Goal: Check status: Check status

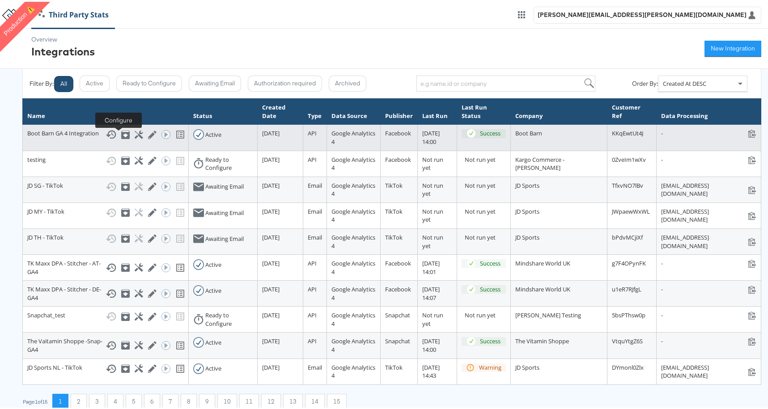
click at [135, 135] on icon at bounding box center [139, 133] width 8 height 8
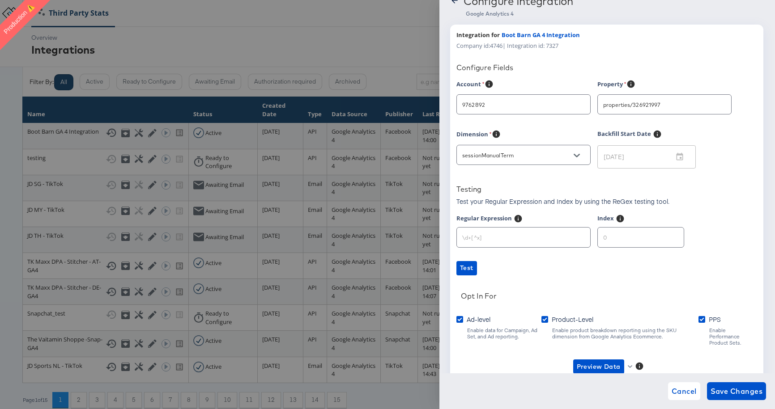
scroll to position [53, 0]
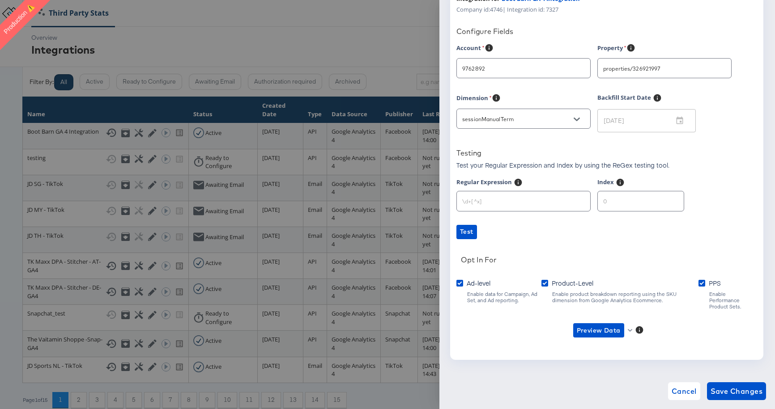
type input "Boot Barn"
click at [608, 325] on span "Preview Data" at bounding box center [599, 330] width 44 height 11
click at [605, 344] on li "Ad-level GA4 Data" at bounding box center [612, 342] width 87 height 15
click at [595, 325] on span "Preview Data" at bounding box center [599, 330] width 44 height 11
click at [610, 358] on li "Product-level GA4 Data" at bounding box center [612, 356] width 87 height 15
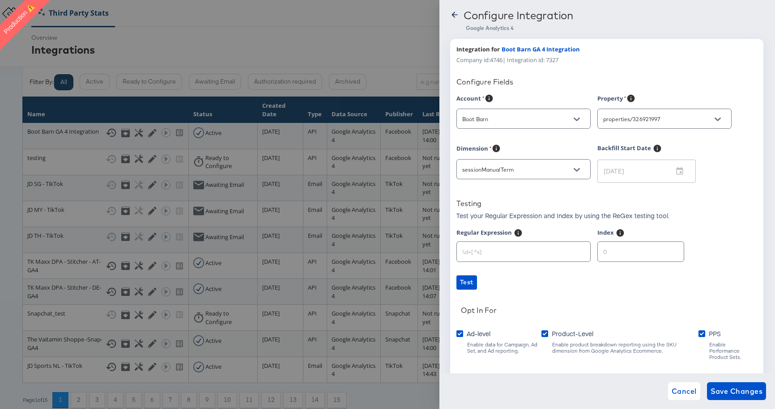
scroll to position [0, 0]
click at [456, 16] on icon at bounding box center [454, 16] width 6 height 6
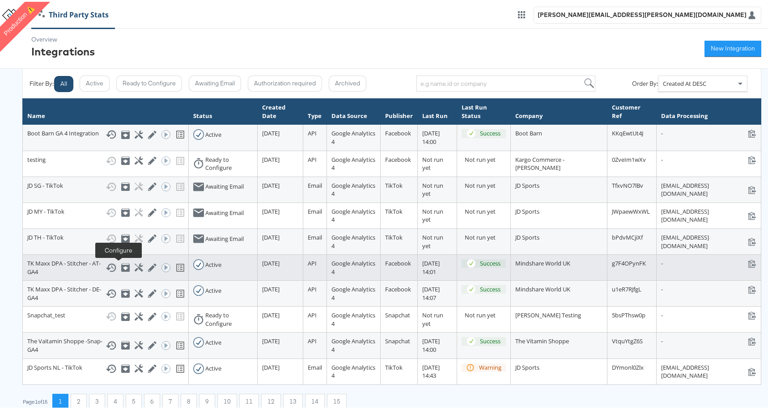
click at [135, 266] on icon at bounding box center [139, 266] width 8 height 8
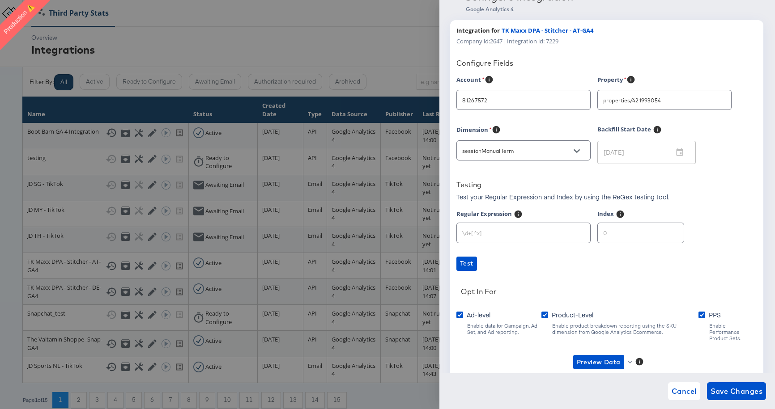
scroll to position [53, 0]
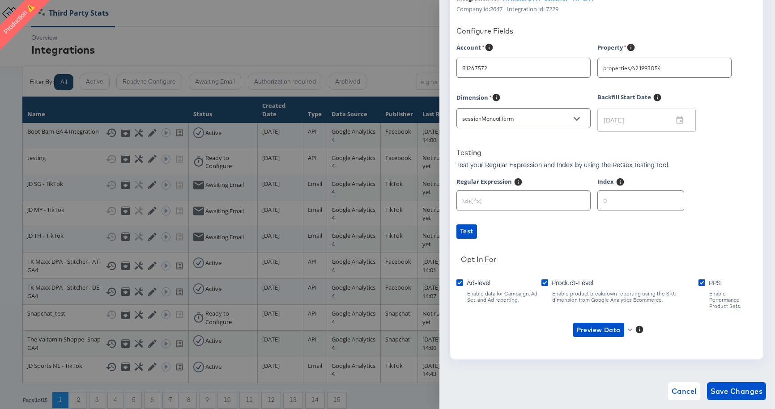
type input "TK Maxx (Hybris)"
click at [588, 325] on span "Preview Data" at bounding box center [599, 330] width 44 height 11
click at [615, 341] on li "Ad-level GA4 Data" at bounding box center [612, 342] width 87 height 15
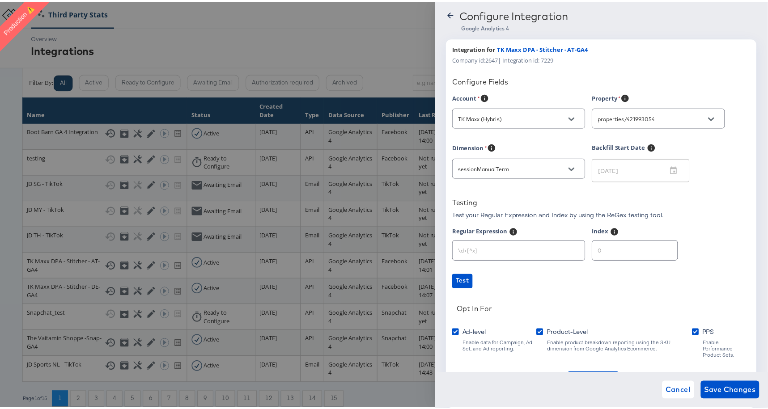
scroll to position [0, 0]
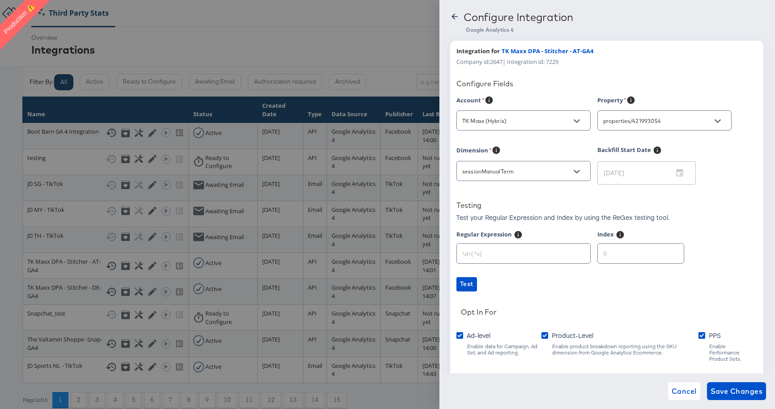
click at [455, 17] on icon at bounding box center [454, 16] width 9 height 9
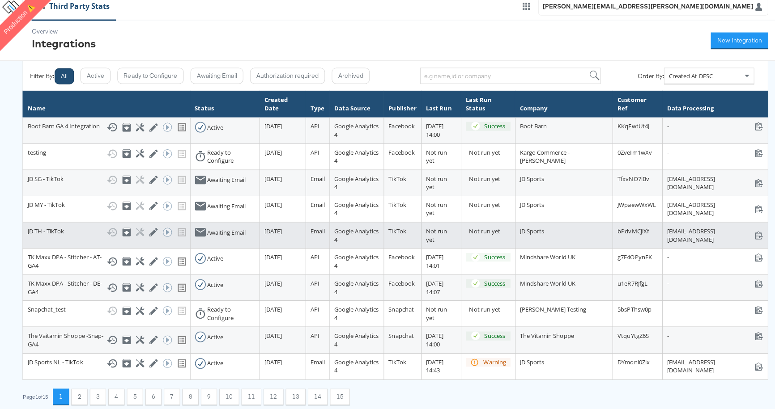
scroll to position [13, 0]
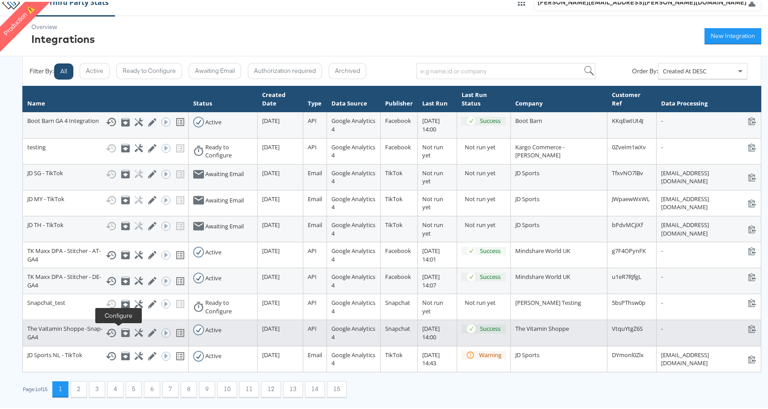
click at [135, 328] on icon at bounding box center [139, 331] width 8 height 8
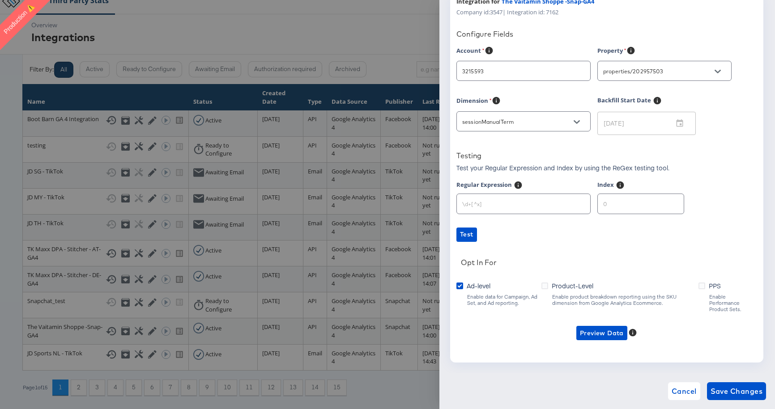
type input "[DOMAIN_NAME]"
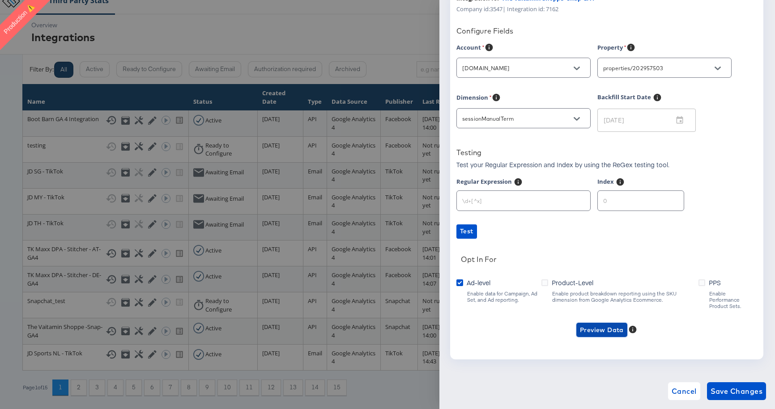
click at [599, 325] on span "Preview Data" at bounding box center [602, 330] width 44 height 11
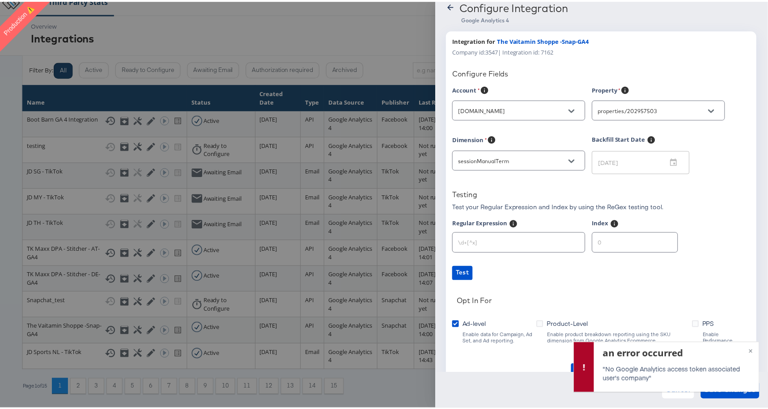
scroll to position [0, 0]
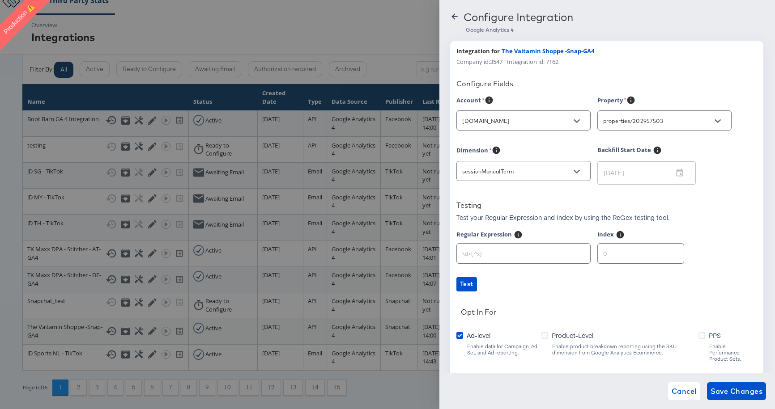
click at [454, 17] on icon at bounding box center [454, 16] width 6 height 6
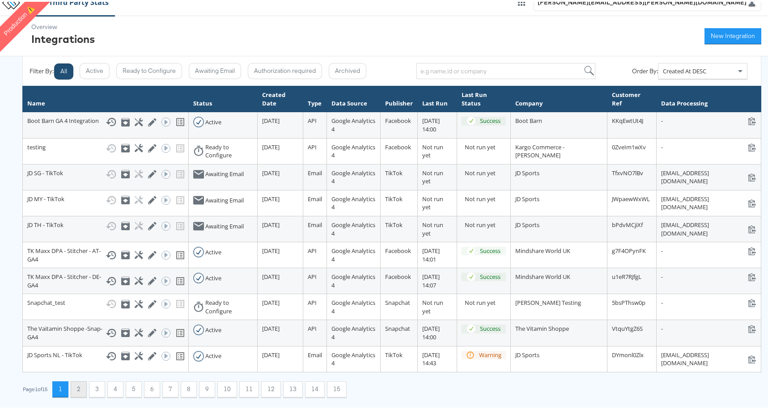
click at [78, 391] on button "2" at bounding box center [79, 388] width 16 height 16
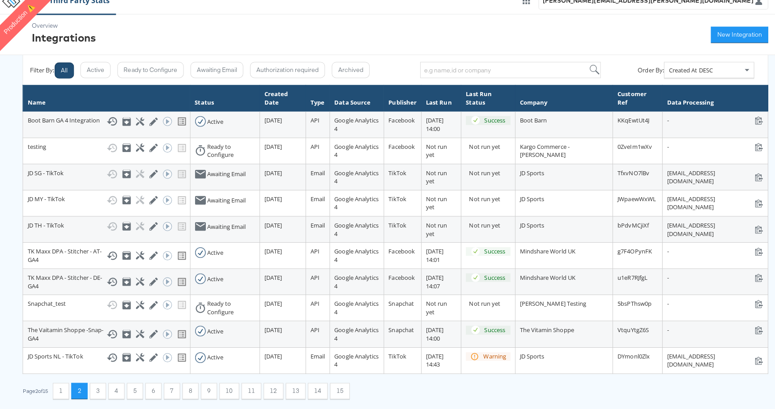
scroll to position [0, 0]
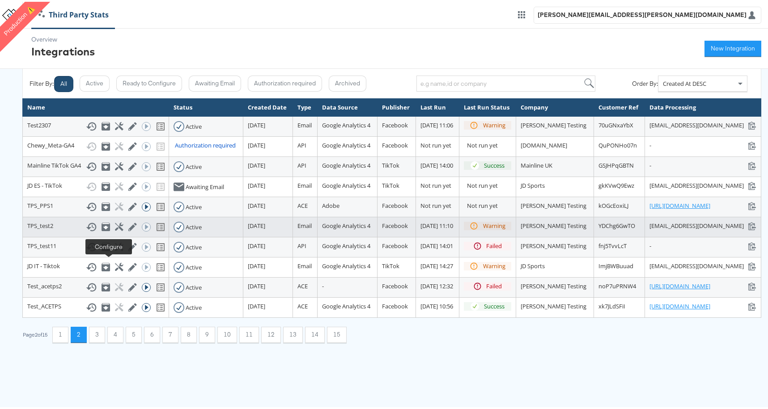
click at [115, 229] on icon at bounding box center [119, 225] width 8 height 8
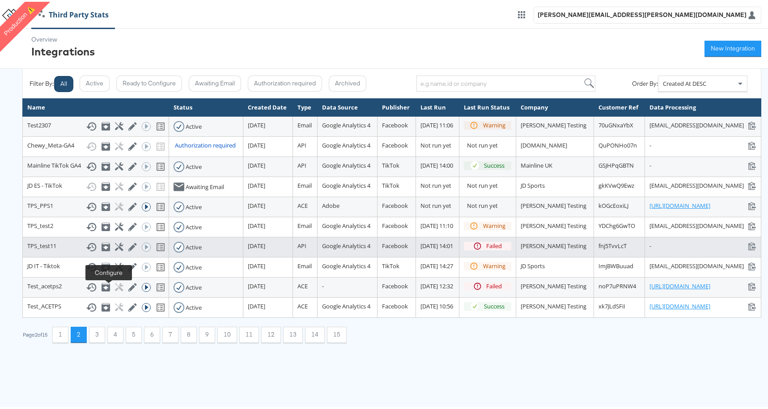
click at [115, 250] on icon at bounding box center [119, 245] width 8 height 8
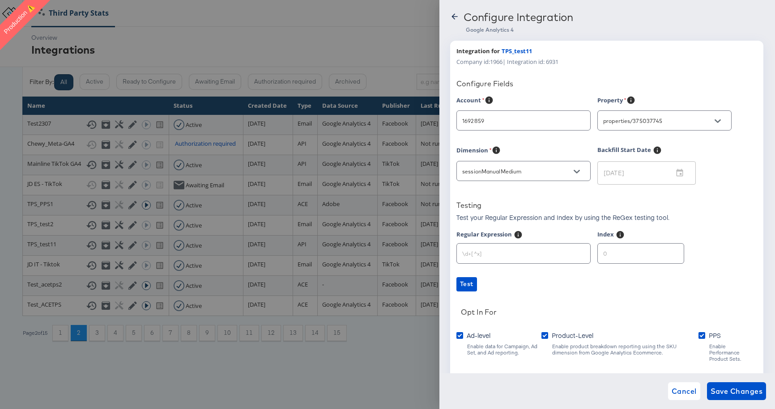
type input "Anthropologie"
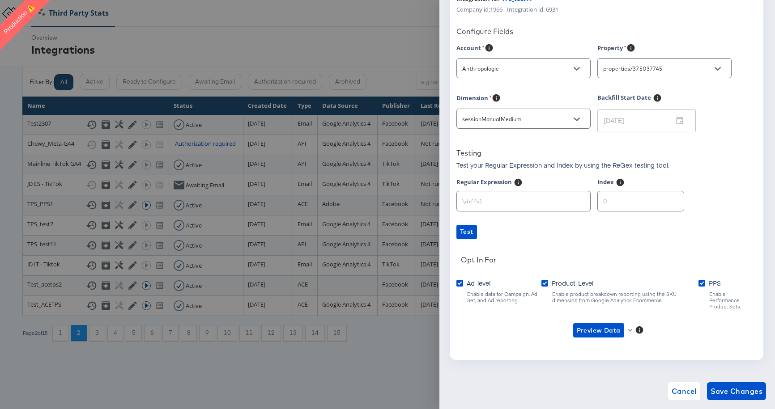
scroll to position [53, 0]
click at [586, 330] on button "Preview Data" at bounding box center [598, 330] width 51 height 14
click at [600, 336] on li "Ad-level GA4 Data" at bounding box center [612, 342] width 87 height 15
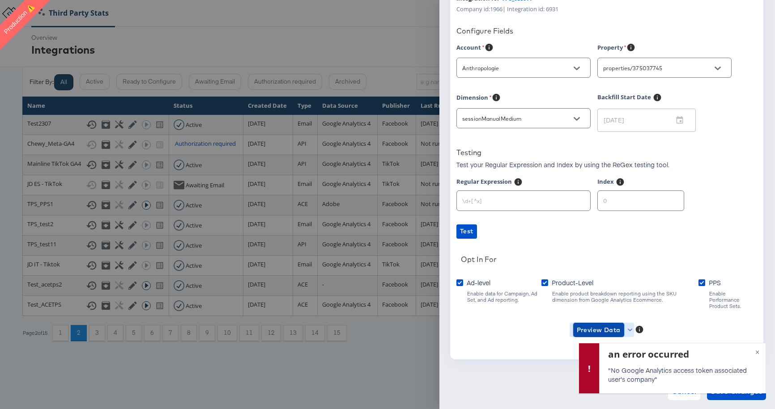
click at [601, 325] on span "Preview Data" at bounding box center [599, 330] width 44 height 11
click at [577, 356] on li "Product-level GA4 Data" at bounding box center [612, 356] width 87 height 15
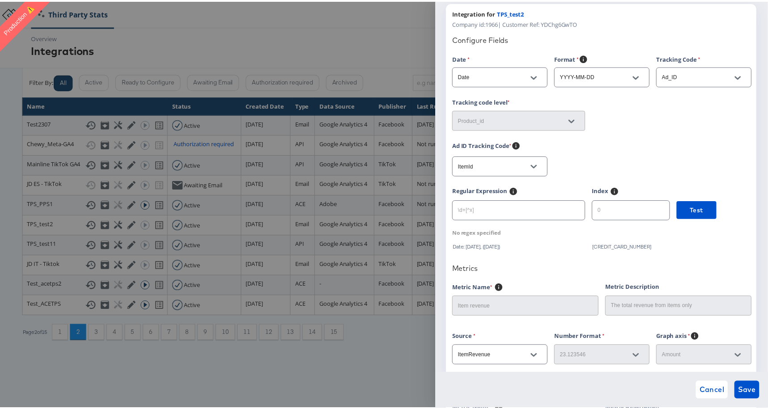
scroll to position [0, 0]
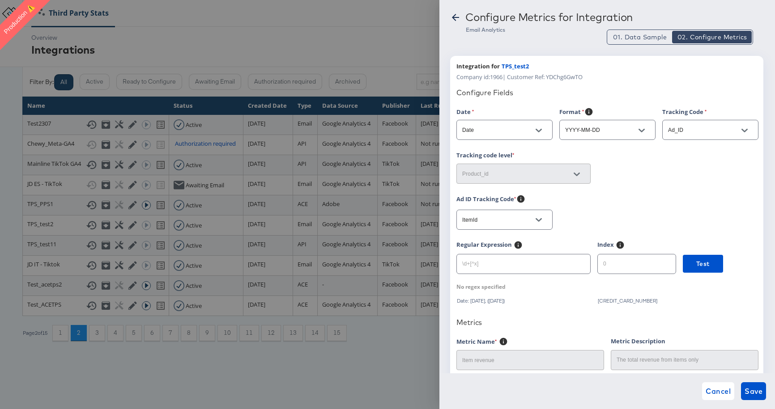
click at [457, 19] on icon at bounding box center [455, 17] width 11 height 11
